Goal: Task Accomplishment & Management: Use online tool/utility

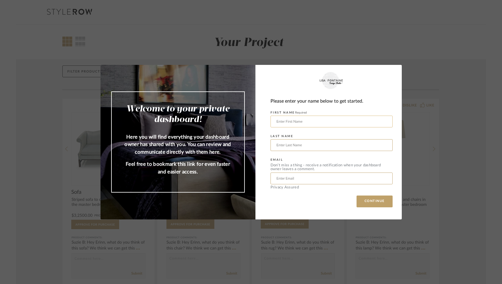
click at [335, 121] on input "text" at bounding box center [331, 122] width 122 height 12
type input "[PERSON_NAME]"
type input "Amini"
type input "[EMAIL_ADDRESS][DOMAIN_NAME]"
click at [373, 201] on button "CONTINUE" at bounding box center [374, 202] width 36 height 12
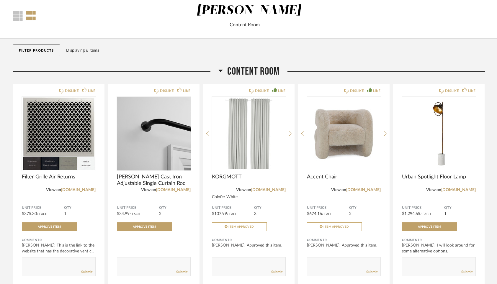
scroll to position [32, 0]
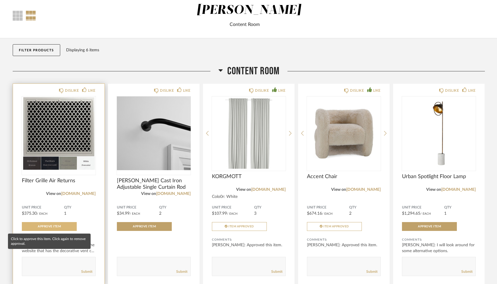
click at [52, 227] on span "Approve Item" at bounding box center [49, 226] width 23 height 3
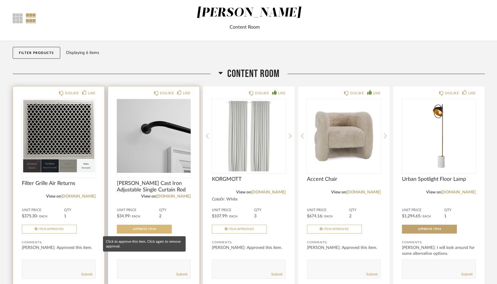
click at [145, 231] on button "Approve Item" at bounding box center [144, 229] width 55 height 9
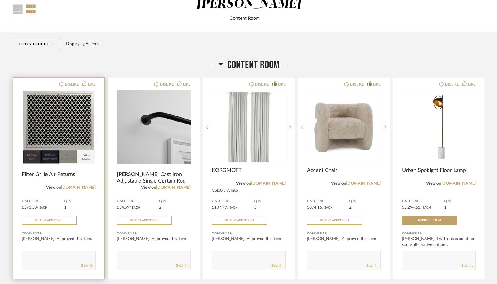
scroll to position [0, 0]
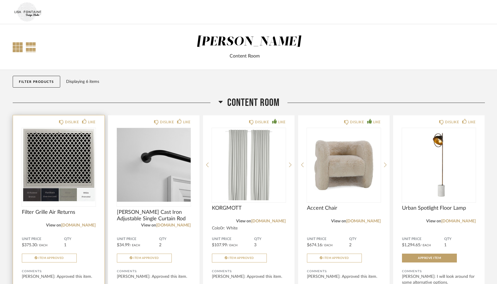
click at [15, 47] on div at bounding box center [18, 47] width 10 height 10
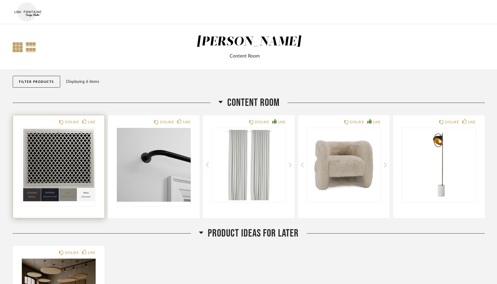
click at [31, 46] on div at bounding box center [31, 47] width 10 height 10
